Goal: Task Accomplishment & Management: Manage account settings

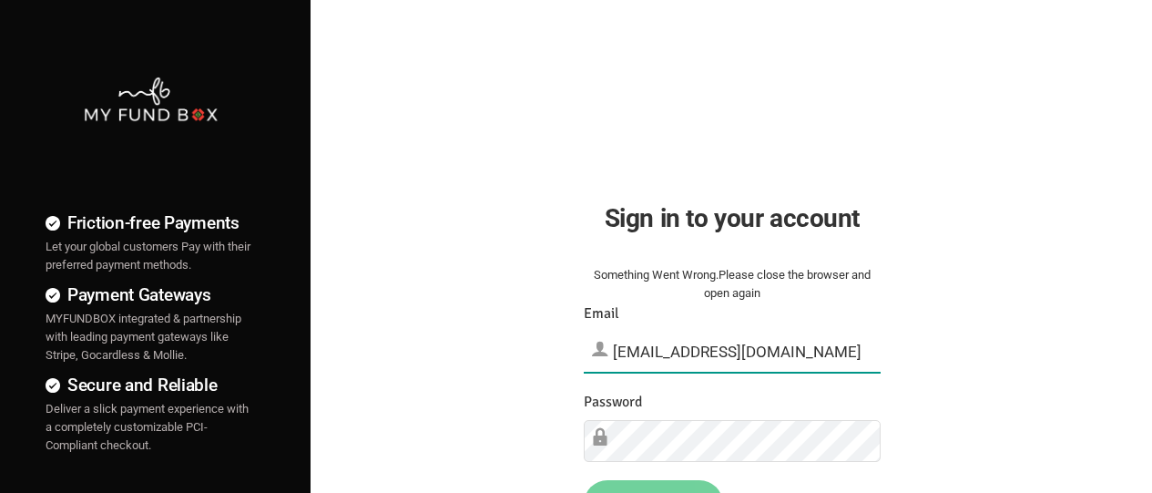
type input "[EMAIL_ADDRESS][DOMAIN_NAME]"
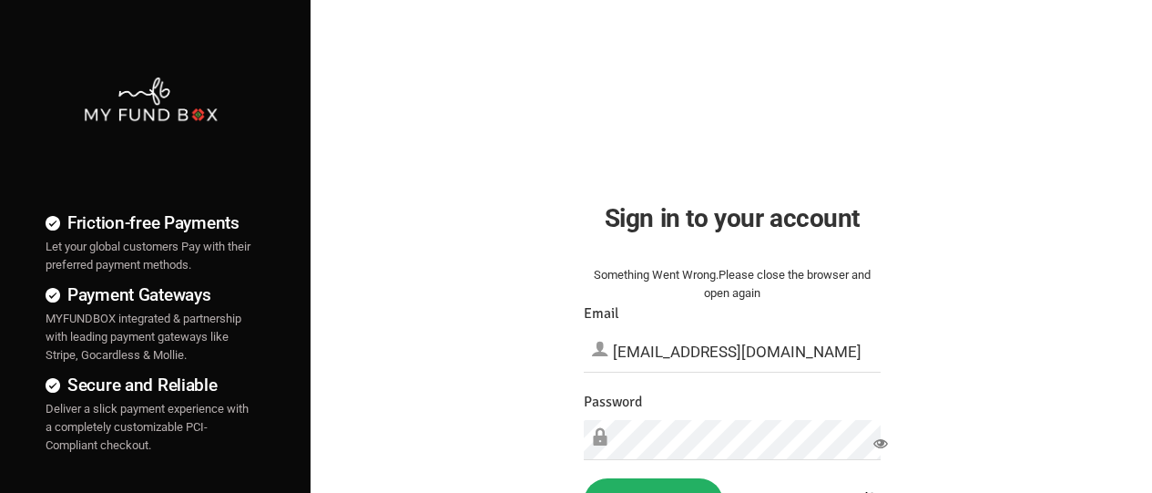
click at [653, 466] on button "Sign in" at bounding box center [653, 501] width 139 height 47
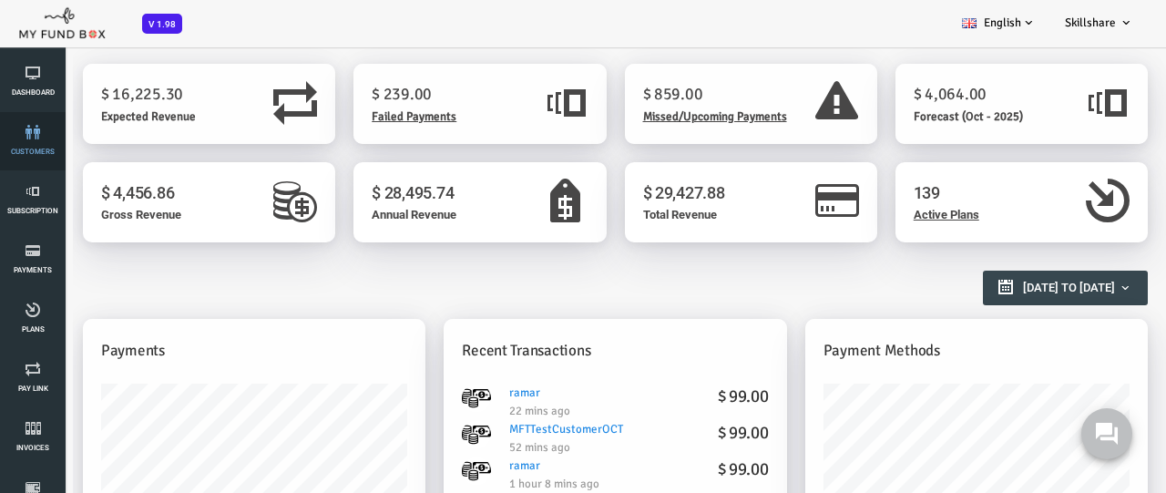
click at [33, 141] on link "customers" at bounding box center [32, 141] width 55 height 58
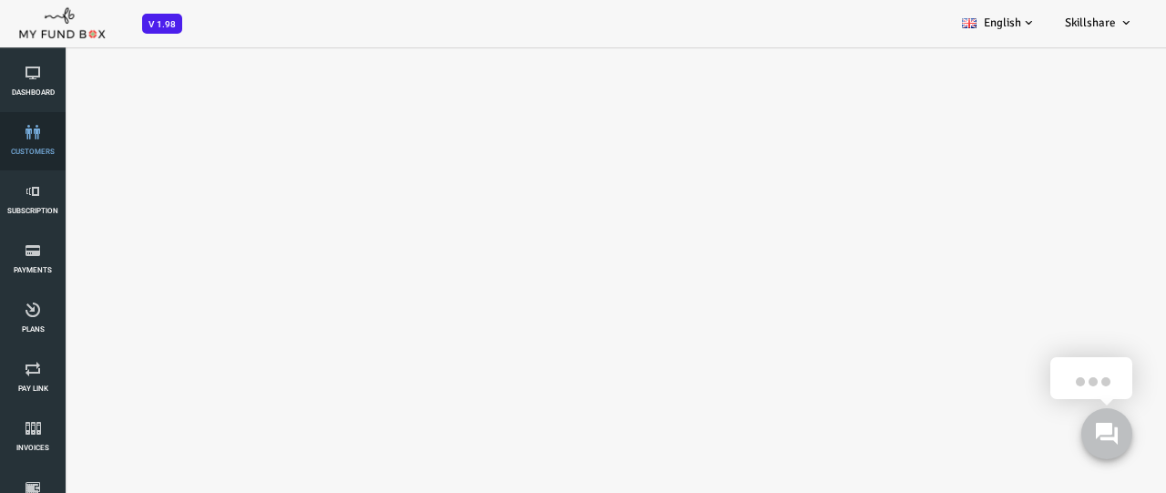
select select "100"
